Goal: Check status: Check status

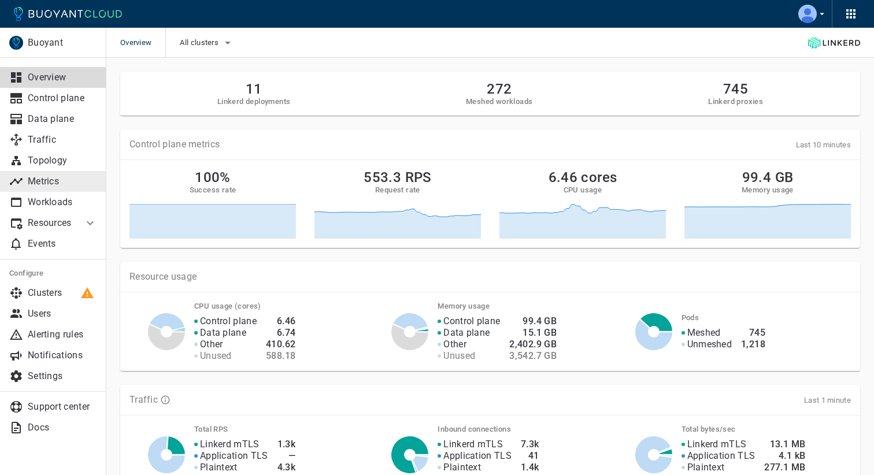
click at [65, 185] on p "Metrics" at bounding box center [62, 182] width 69 height 12
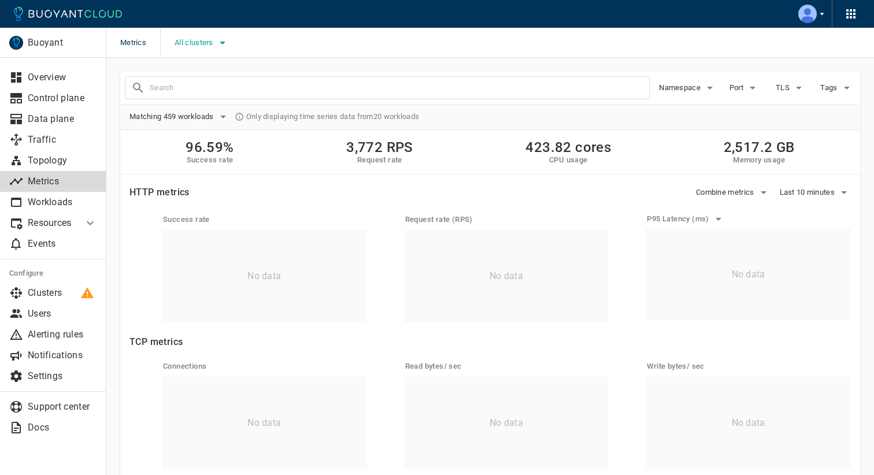
click at [200, 35] on button "All clusters" at bounding box center [202, 42] width 55 height 17
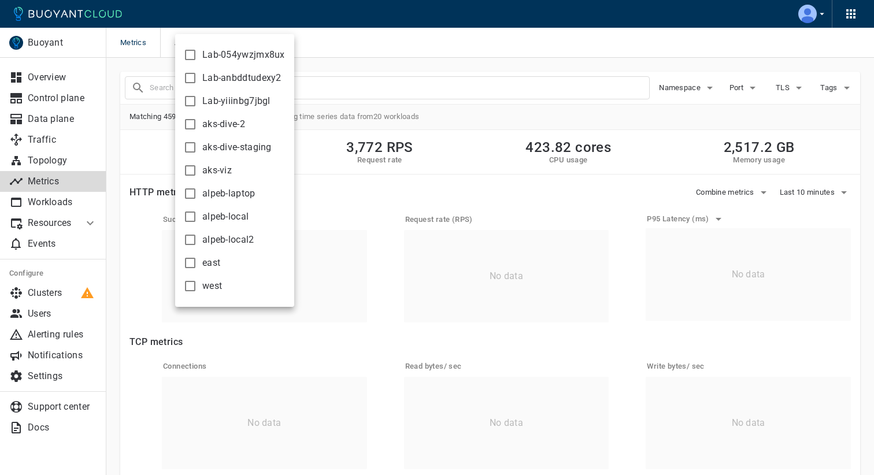
click at [200, 121] on label "aks-dive-2" at bounding box center [211, 124] width 67 height 23
click at [197, 121] on input "aks-dive-2" at bounding box center [190, 124] width 14 height 14
checkbox input "true"
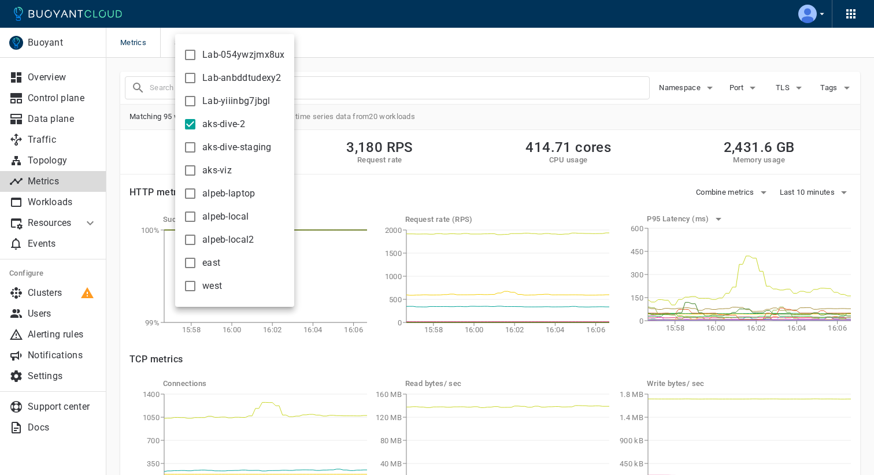
click at [347, 46] on div at bounding box center [437, 237] width 874 height 475
